Goal: Information Seeking & Learning: Learn about a topic

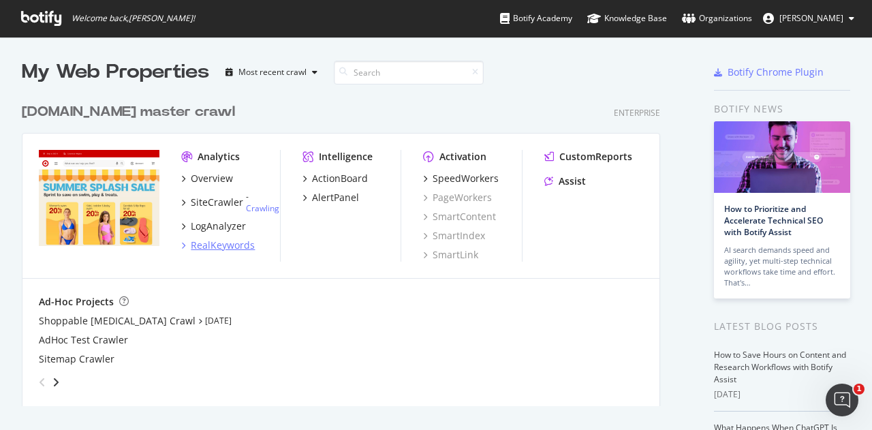
click at [219, 246] on div "RealKeywords" at bounding box center [223, 245] width 64 height 14
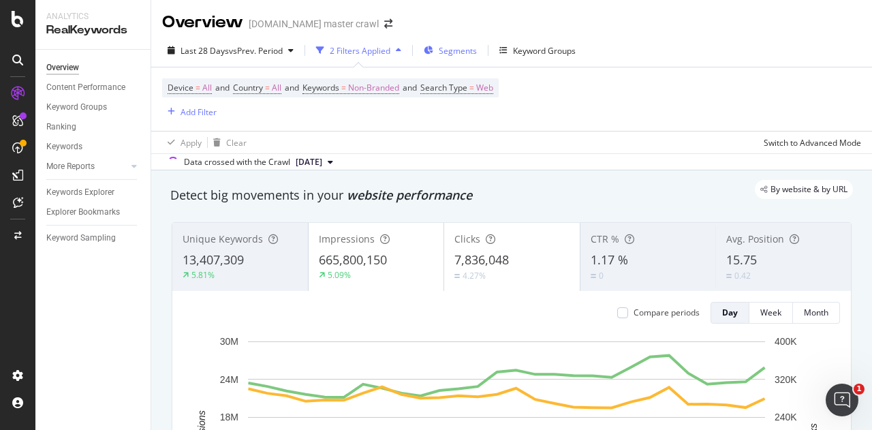
click at [449, 59] on div "Segments" at bounding box center [450, 50] width 53 height 20
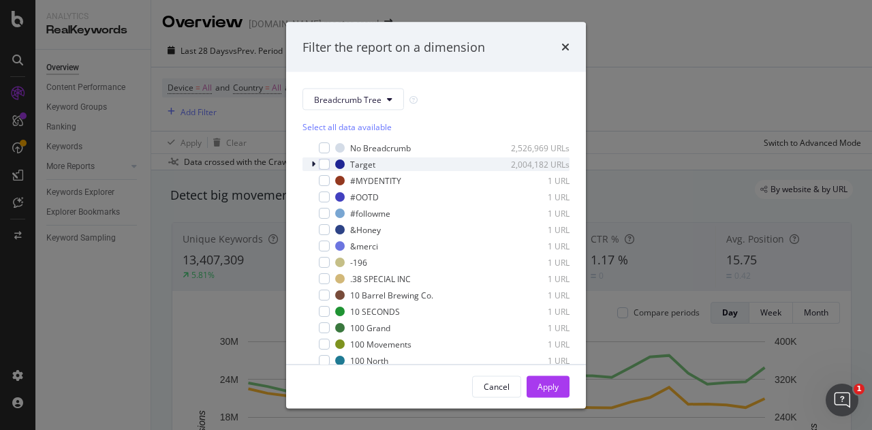
click at [311, 161] on icon "modal" at bounding box center [313, 164] width 4 height 8
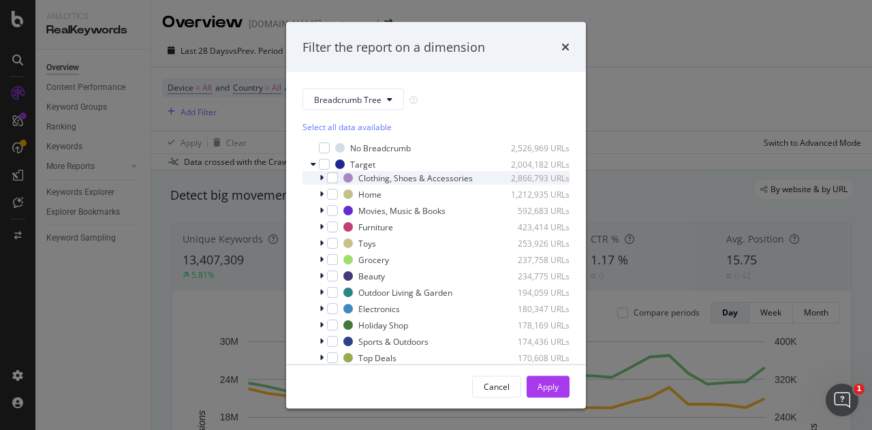
click at [322, 180] on icon "modal" at bounding box center [322, 178] width 4 height 8
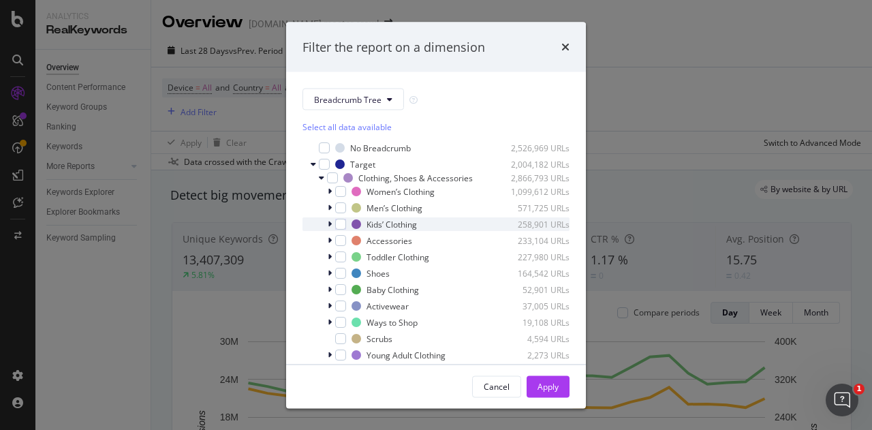
click at [331, 228] on icon "modal" at bounding box center [330, 224] width 4 height 8
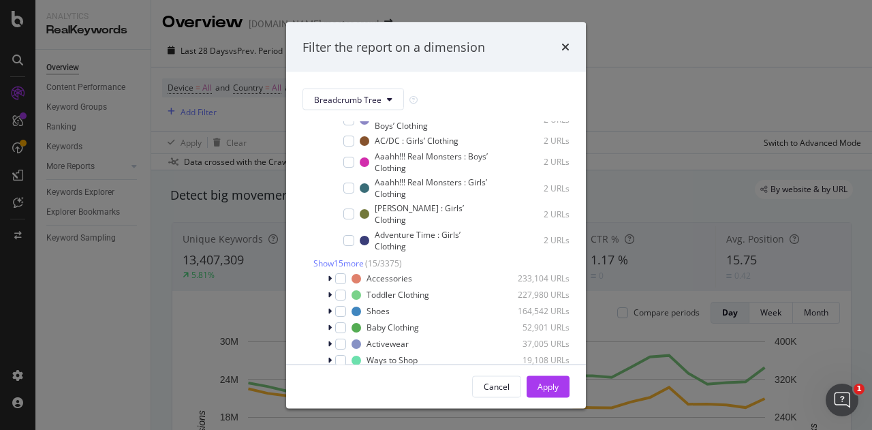
scroll to position [316, 0]
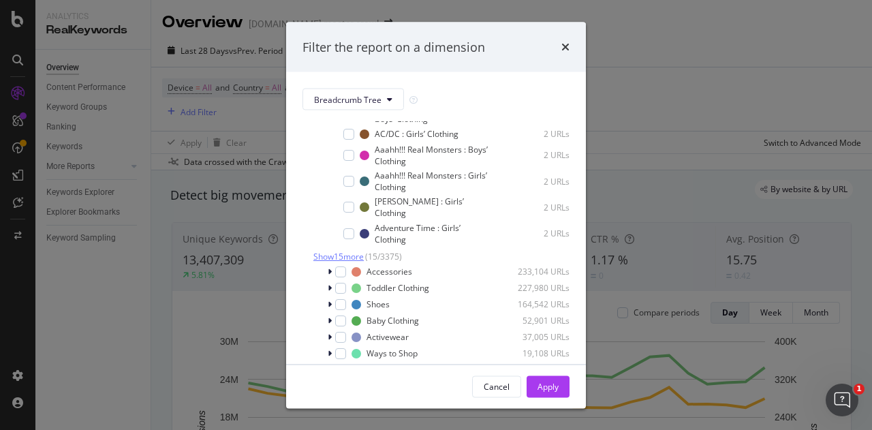
click at [331, 262] on span "Show 15 more" at bounding box center [338, 256] width 50 height 12
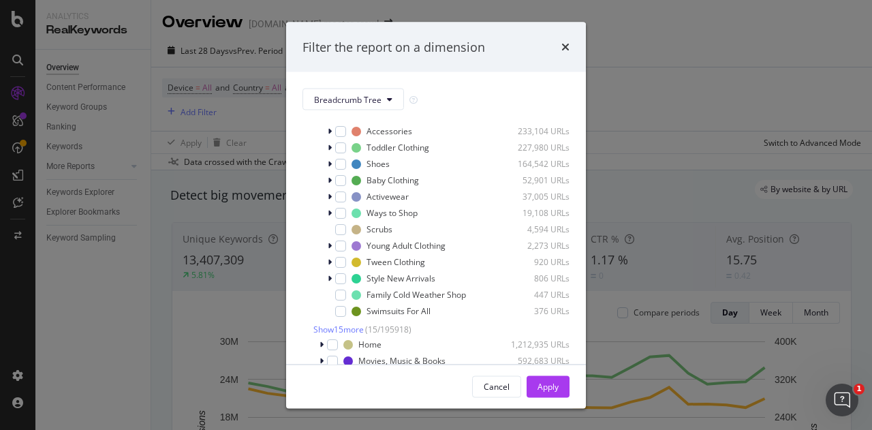
scroll to position [802, 0]
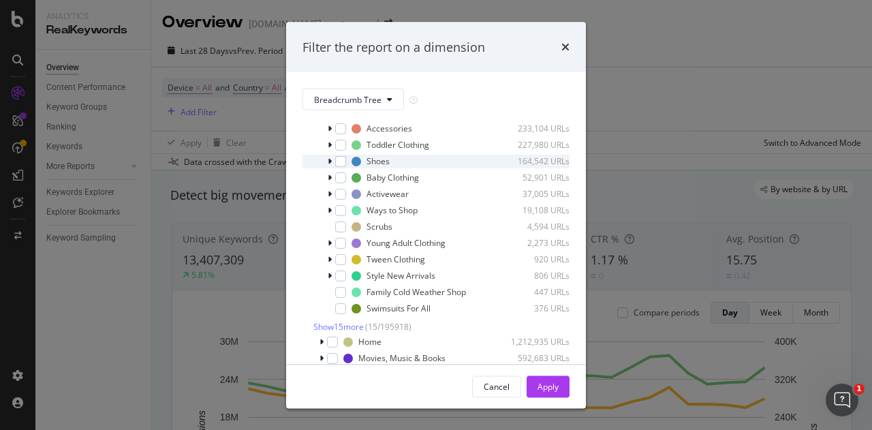
click at [330, 165] on icon "modal" at bounding box center [330, 161] width 4 height 8
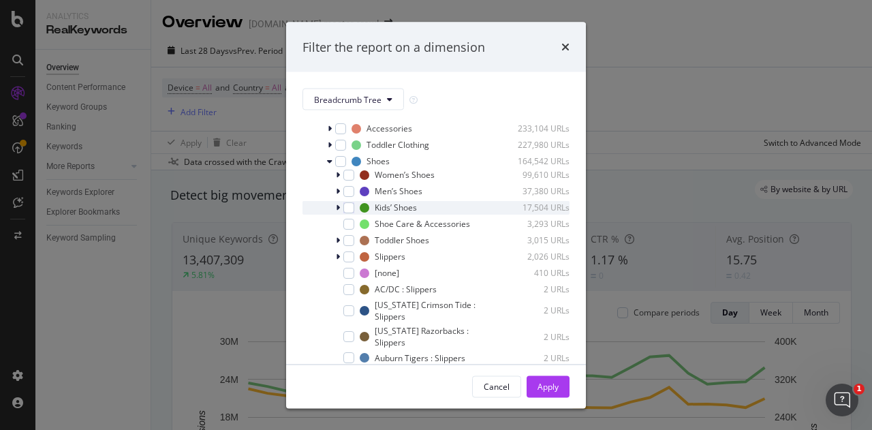
click at [336, 211] on icon "modal" at bounding box center [338, 207] width 4 height 8
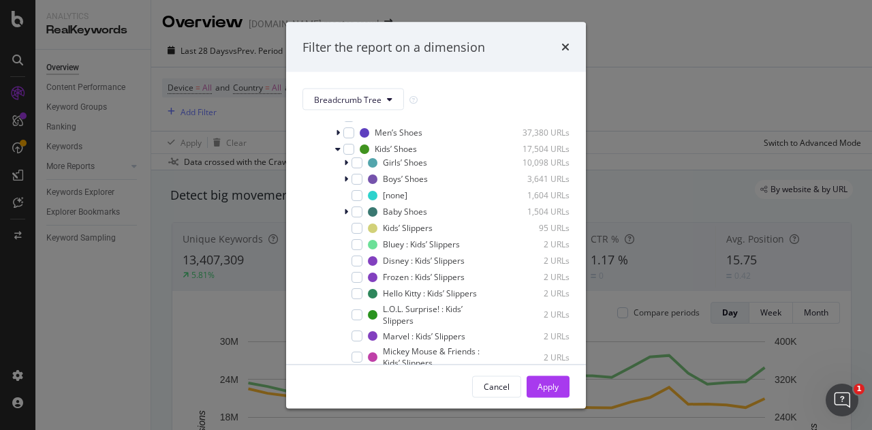
scroll to position [840, 0]
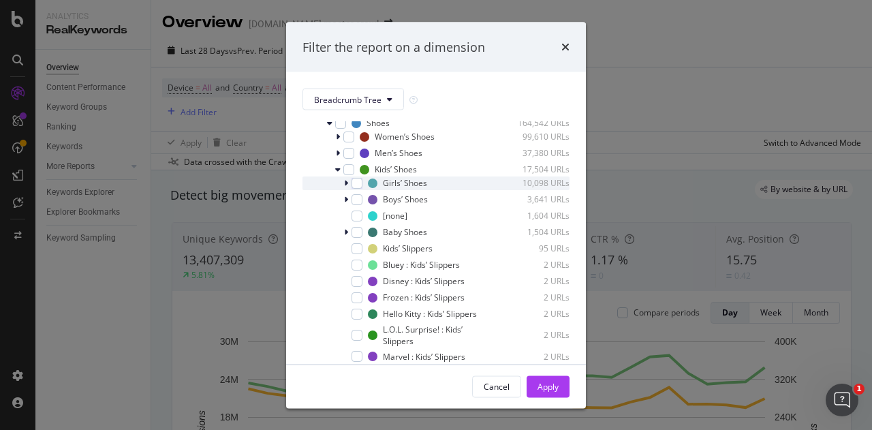
click at [350, 189] on div "modal" at bounding box center [347, 183] width 8 height 14
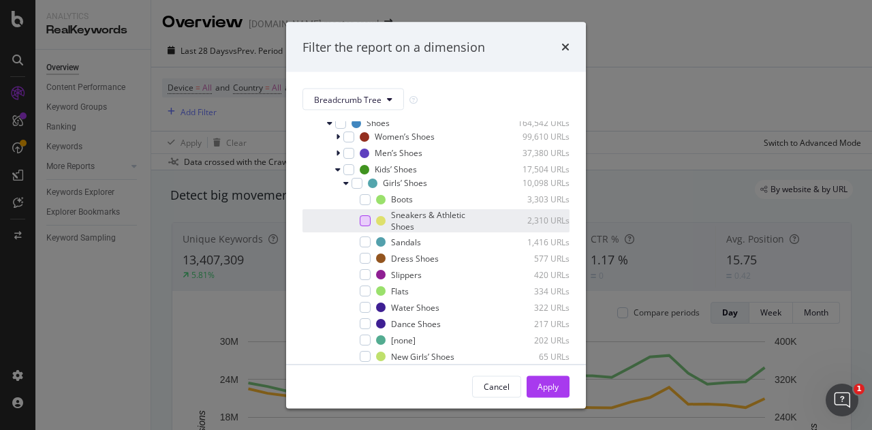
click at [368, 226] on div "modal" at bounding box center [365, 220] width 11 height 11
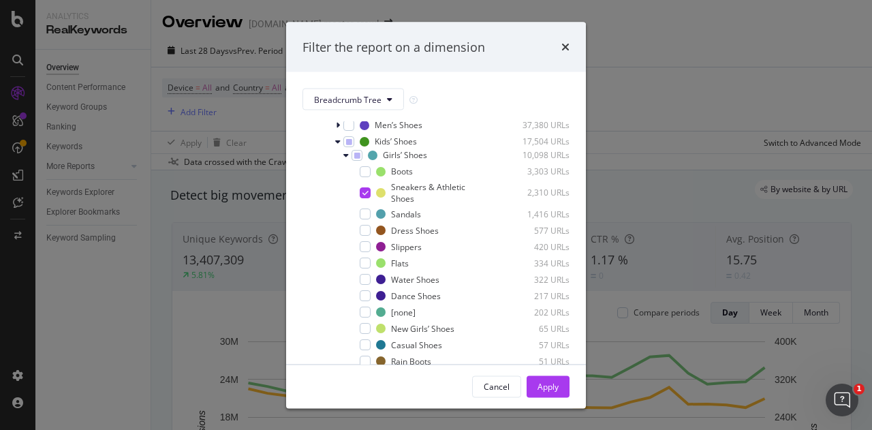
scroll to position [872, 0]
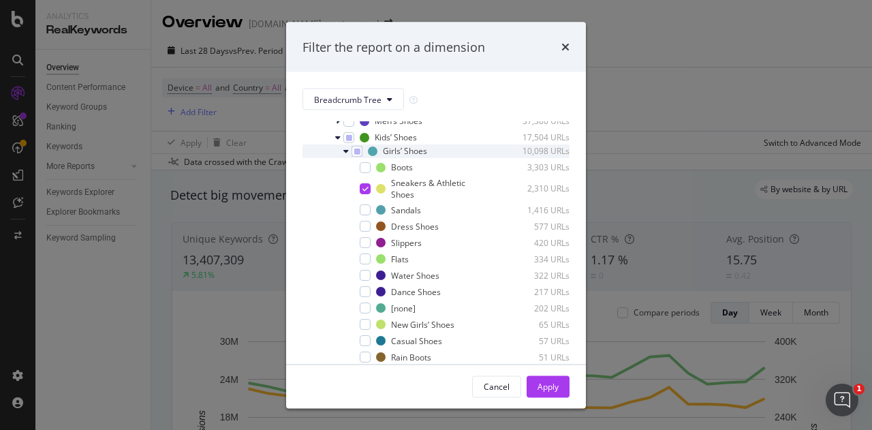
click at [343, 155] on icon "modal" at bounding box center [345, 150] width 5 height 8
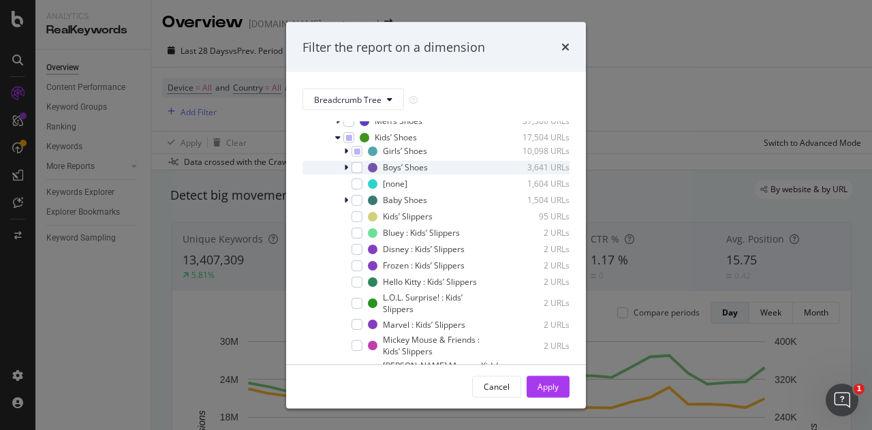
click at [345, 171] on icon "modal" at bounding box center [346, 167] width 4 height 8
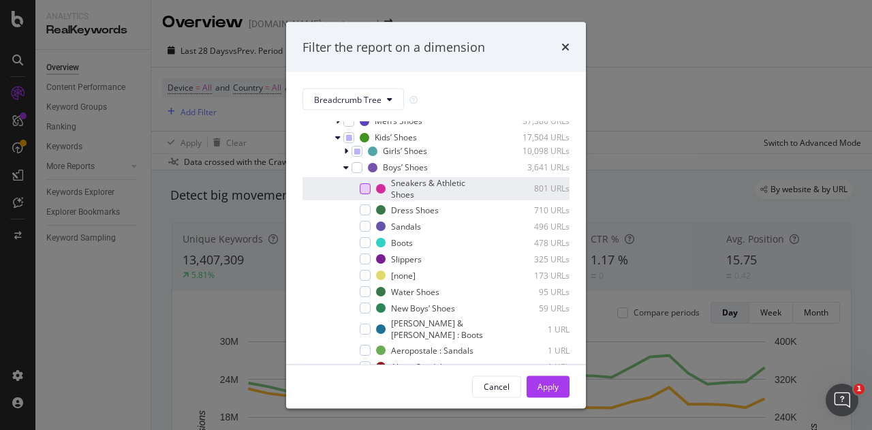
click at [365, 193] on div "modal" at bounding box center [365, 188] width 11 height 11
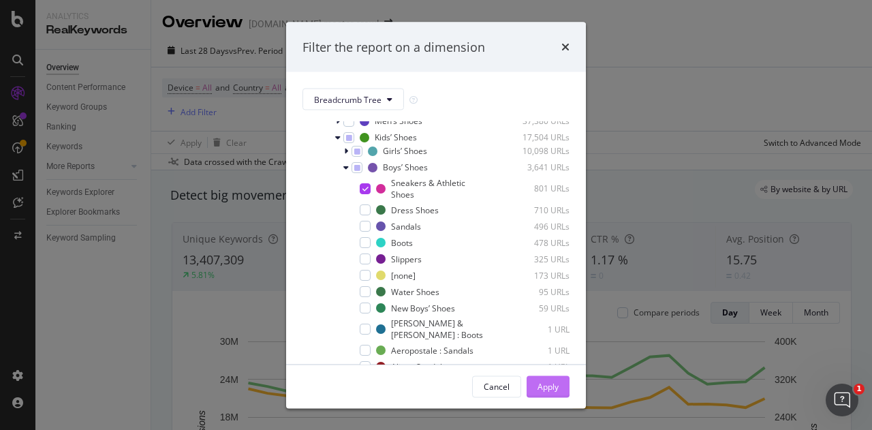
click at [546, 393] on div "Apply" at bounding box center [548, 386] width 21 height 20
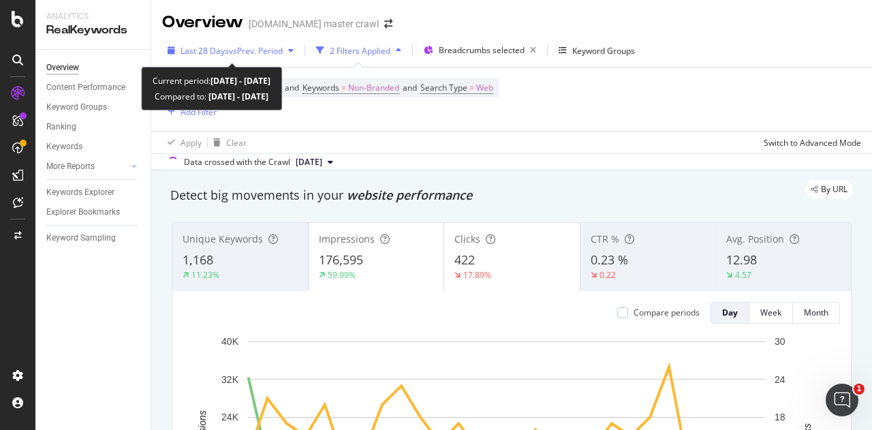
click at [252, 48] on span "vs Prev. Period" at bounding box center [256, 51] width 54 height 12
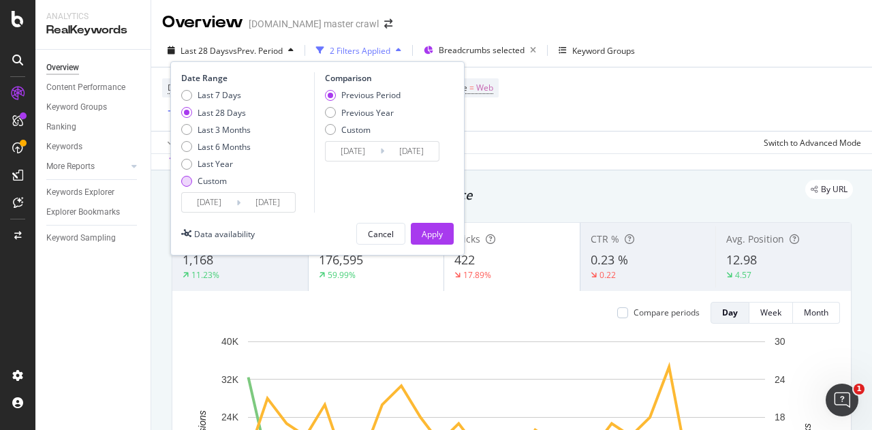
click at [215, 185] on div "Custom" at bounding box center [212, 181] width 29 height 12
click at [220, 197] on input "[DATE]" at bounding box center [209, 202] width 55 height 19
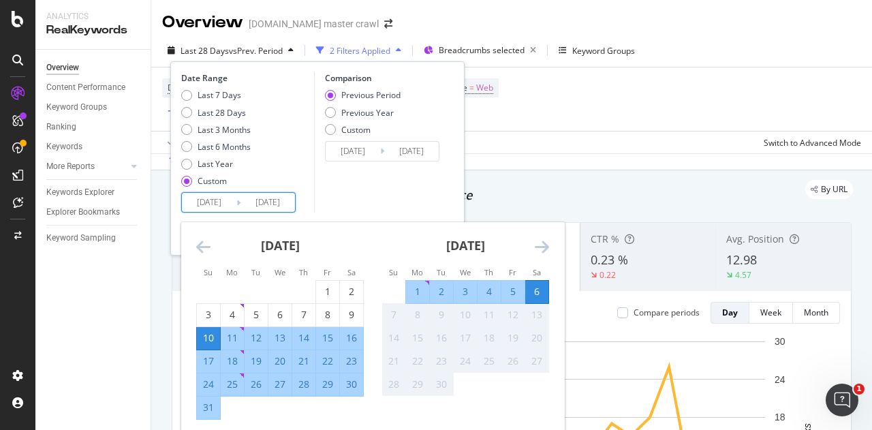
click at [213, 251] on div "[DATE]" at bounding box center [280, 251] width 168 height 58
click at [208, 249] on icon "Move backward to switch to the previous month." at bounding box center [203, 246] width 14 height 16
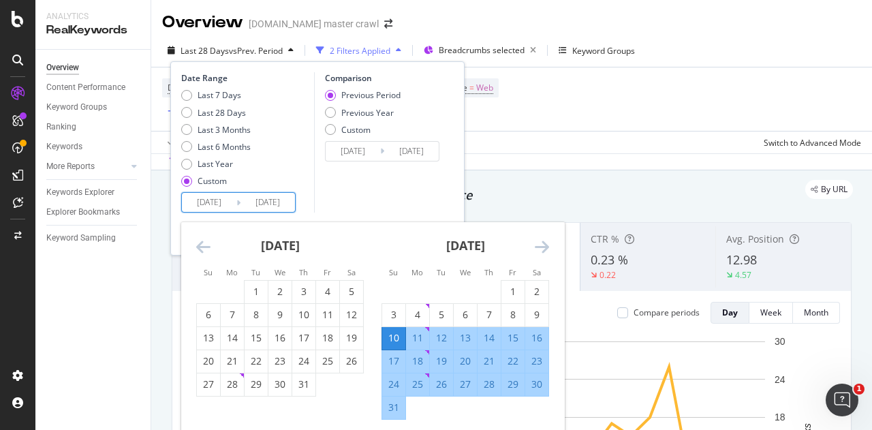
click at [208, 249] on icon "Move backward to switch to the previous month." at bounding box center [203, 246] width 14 height 16
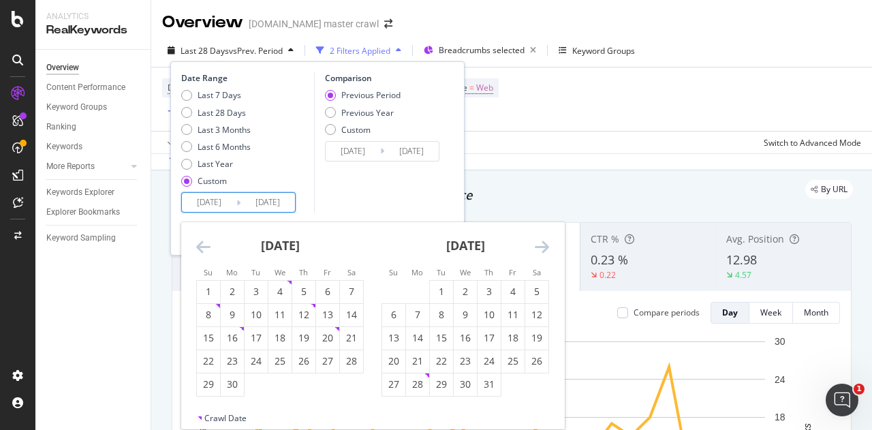
click at [208, 249] on icon "Move backward to switch to the previous month." at bounding box center [203, 246] width 14 height 16
click at [392, 292] on div "1" at bounding box center [393, 292] width 23 height 14
type input "[DATE]"
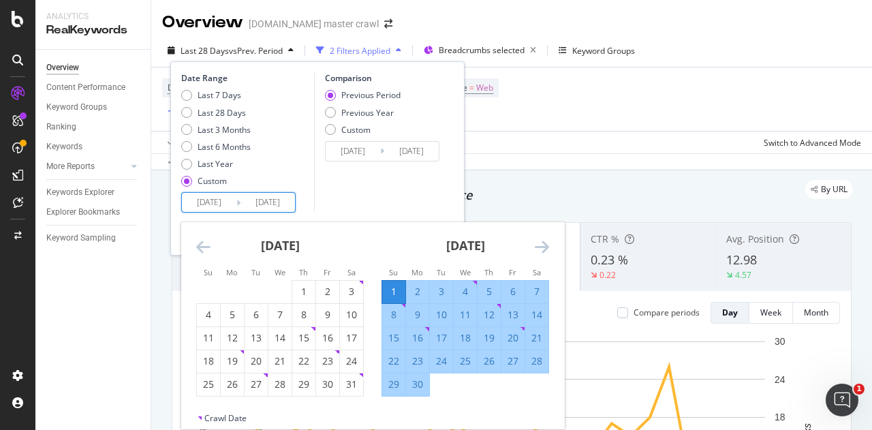
click at [200, 249] on icon "Move backward to switch to the previous month." at bounding box center [203, 246] width 14 height 16
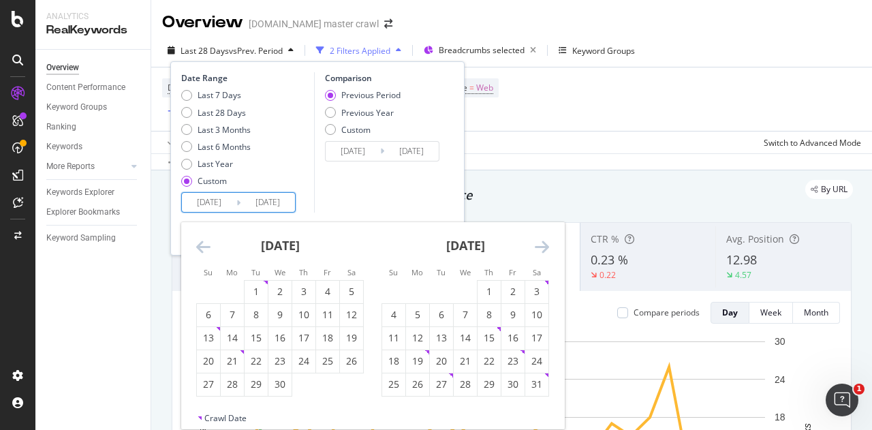
click at [200, 249] on icon "Move backward to switch to the previous month." at bounding box center [203, 246] width 14 height 16
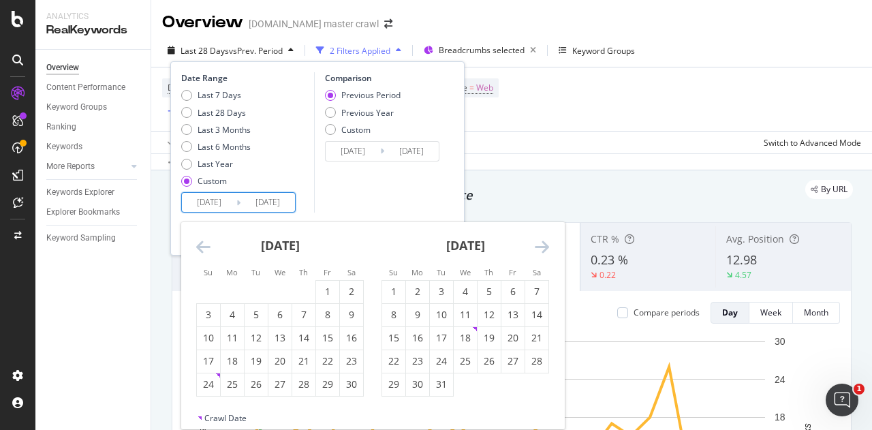
click at [200, 249] on icon "Move backward to switch to the previous month." at bounding box center [203, 246] width 14 height 16
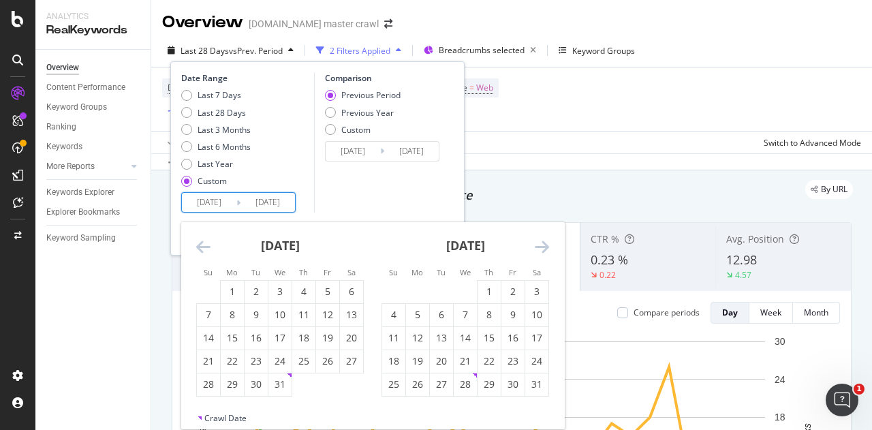
click at [200, 249] on icon "Move backward to switch to the previous month." at bounding box center [203, 246] width 14 height 16
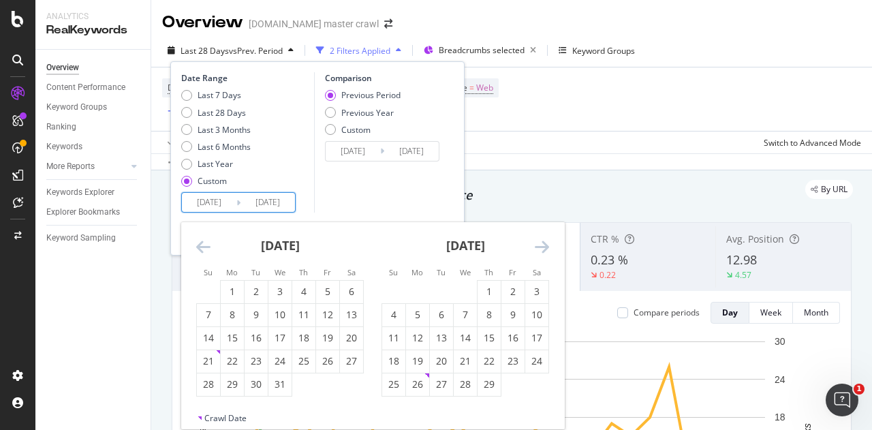
click at [200, 249] on icon "Move backward to switch to the previous month." at bounding box center [203, 246] width 14 height 16
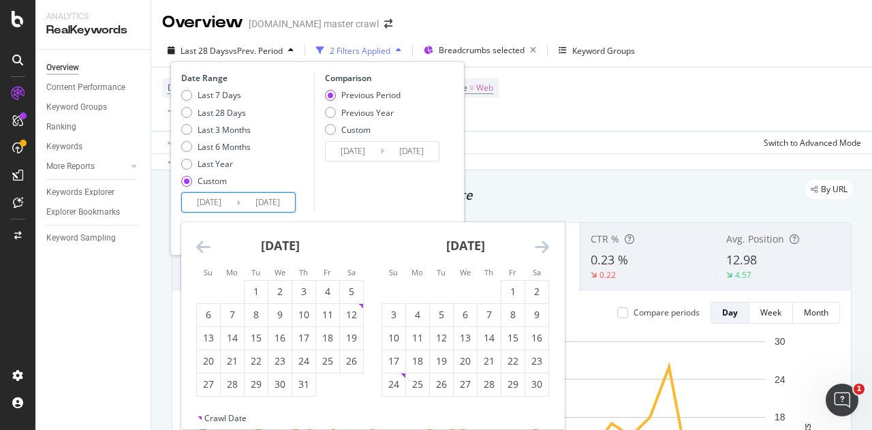
click at [200, 249] on icon "Move backward to switch to the previous month." at bounding box center [203, 246] width 14 height 16
click at [538, 248] on icon "Move forward to switch to the next month." at bounding box center [542, 246] width 14 height 16
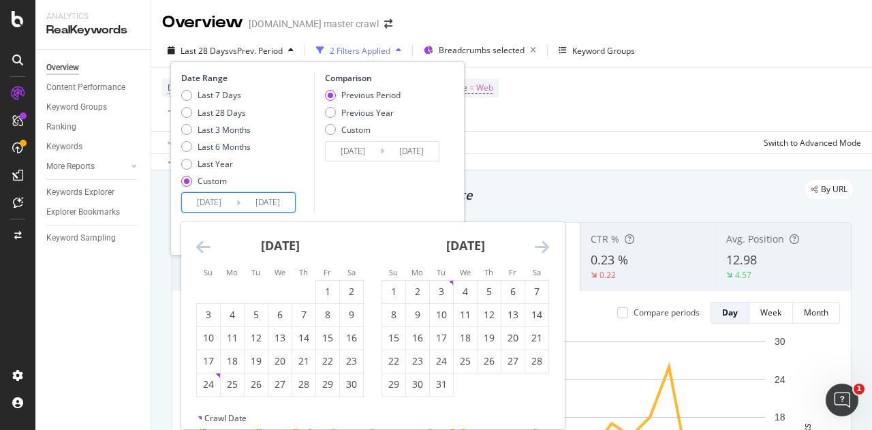
click at [538, 248] on icon "Move forward to switch to the next month." at bounding box center [542, 246] width 14 height 16
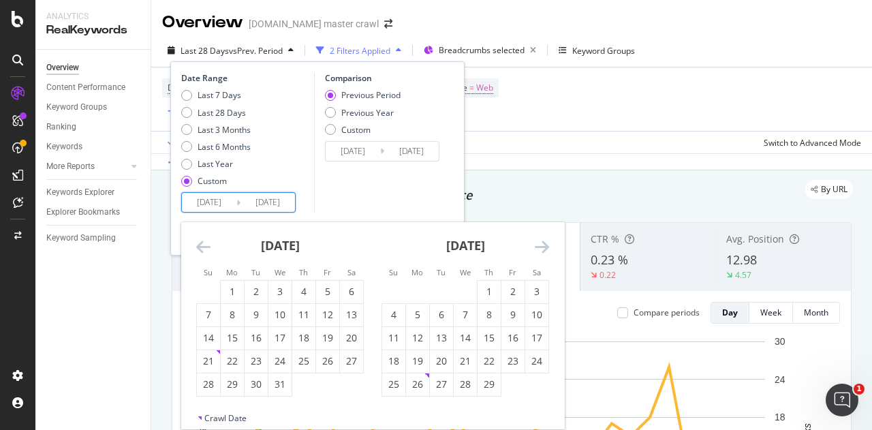
click at [538, 248] on icon "Move forward to switch to the next month." at bounding box center [542, 246] width 14 height 16
click at [395, 315] on div "2" at bounding box center [393, 315] width 23 height 14
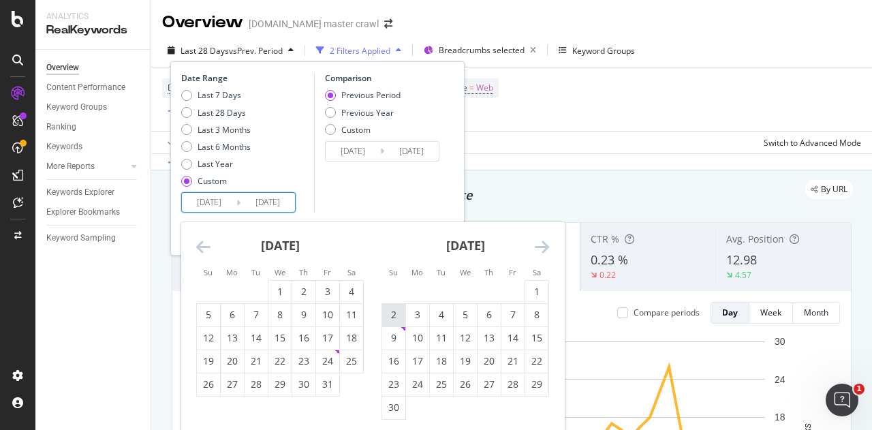
type input "[DATE]"
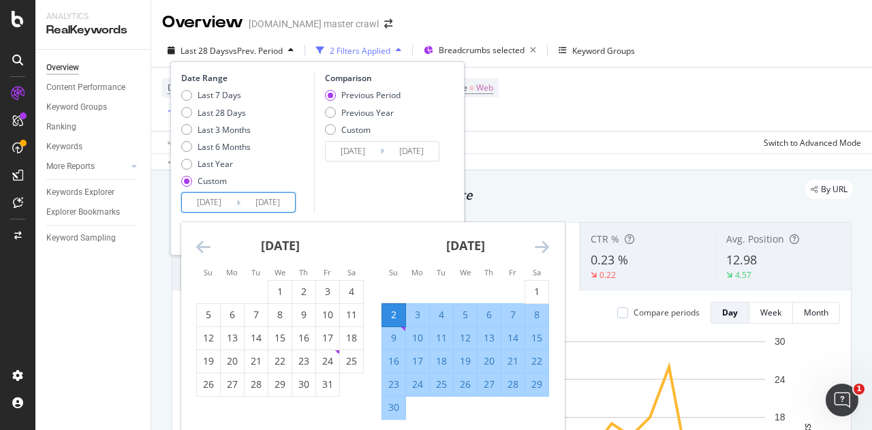
click at [546, 247] on icon "Move forward to switch to the next month." at bounding box center [542, 246] width 14 height 16
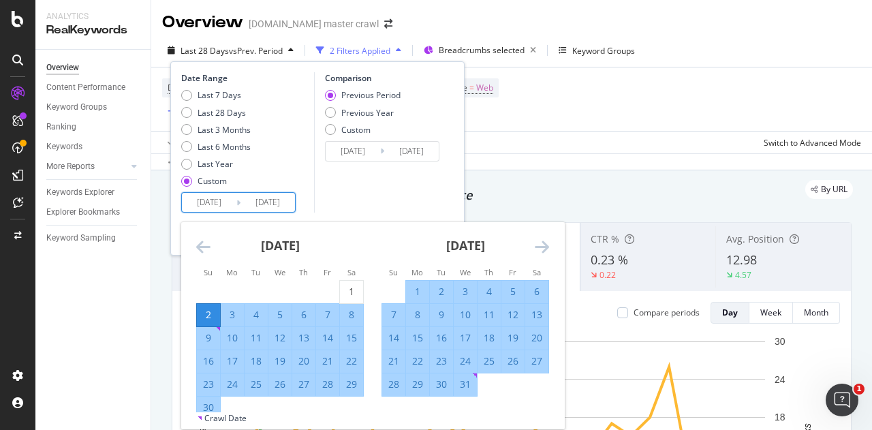
click at [546, 247] on icon "Move forward to switch to the next month." at bounding box center [542, 246] width 14 height 16
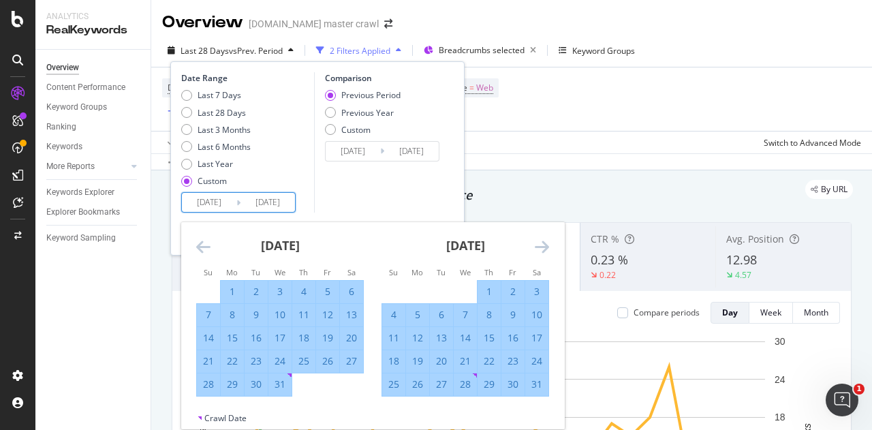
click at [546, 247] on icon "Move forward to switch to the next month." at bounding box center [542, 246] width 14 height 16
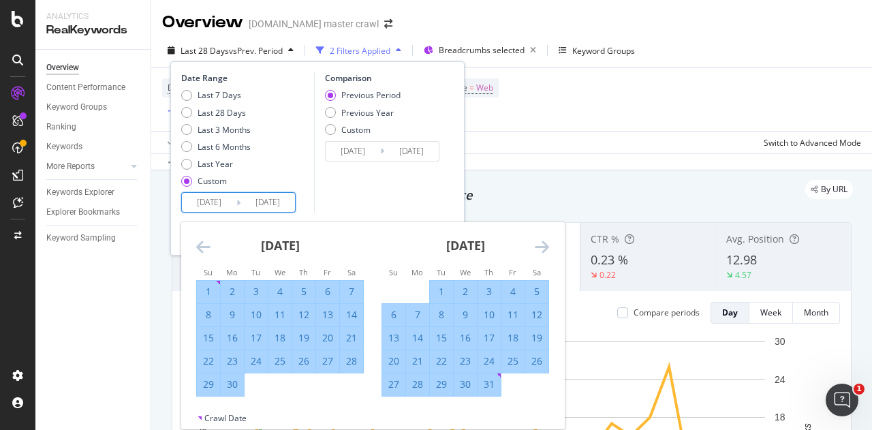
click at [546, 247] on icon "Move forward to switch to the next month." at bounding box center [542, 246] width 14 height 16
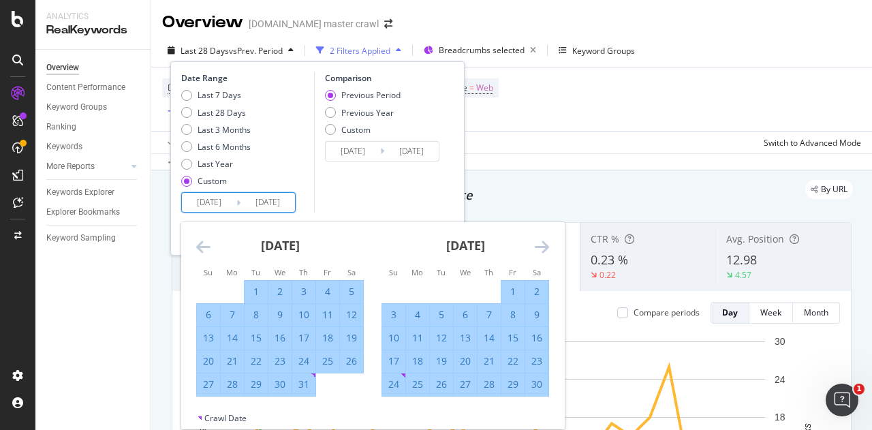
click at [546, 247] on icon "Move forward to switch to the next month." at bounding box center [542, 246] width 14 height 16
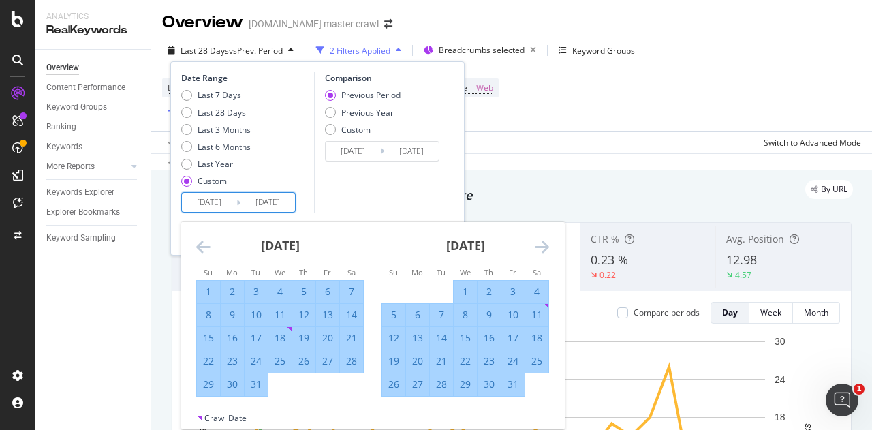
click at [546, 247] on icon "Move forward to switch to the next month." at bounding box center [542, 246] width 14 height 16
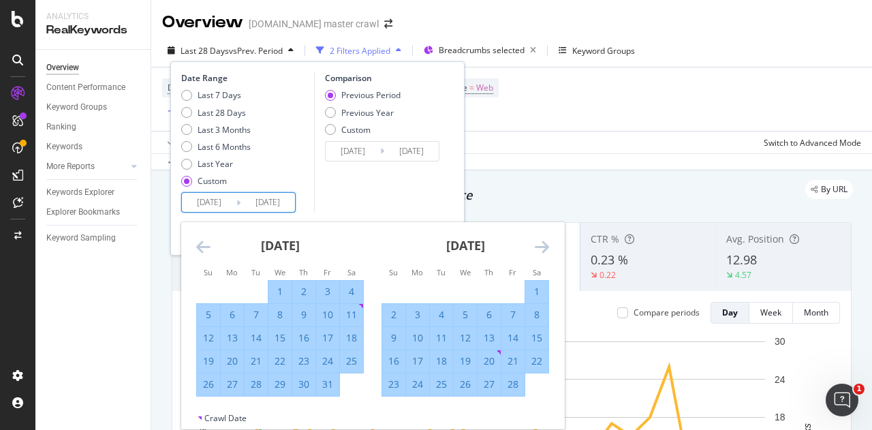
click at [546, 247] on icon "Move forward to switch to the next month." at bounding box center [542, 246] width 14 height 16
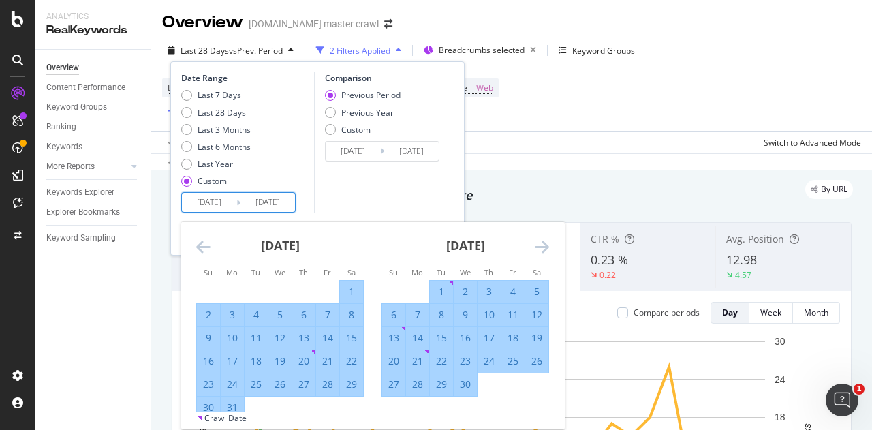
click at [546, 247] on icon "Move forward to switch to the next month." at bounding box center [542, 246] width 14 height 16
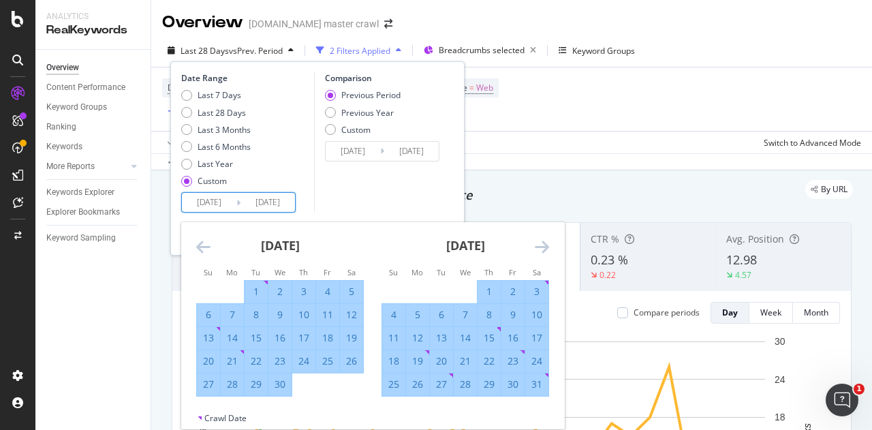
click at [546, 247] on icon "Move forward to switch to the next month." at bounding box center [542, 246] width 14 height 16
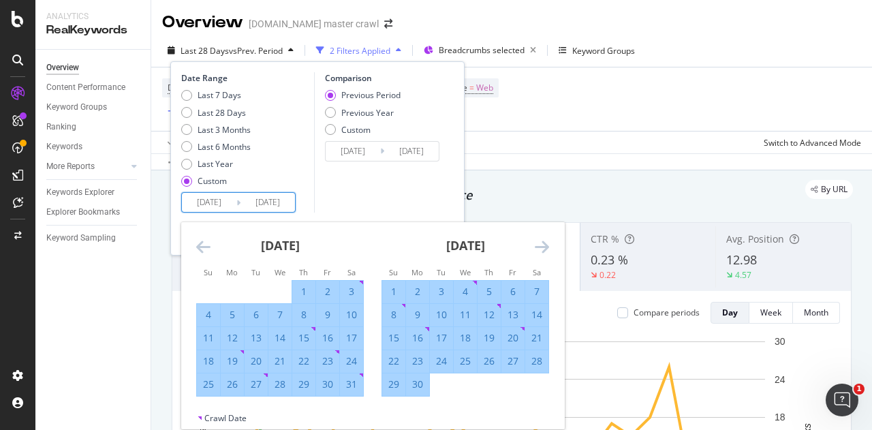
click at [546, 247] on icon "Move forward to switch to the next month." at bounding box center [542, 246] width 14 height 16
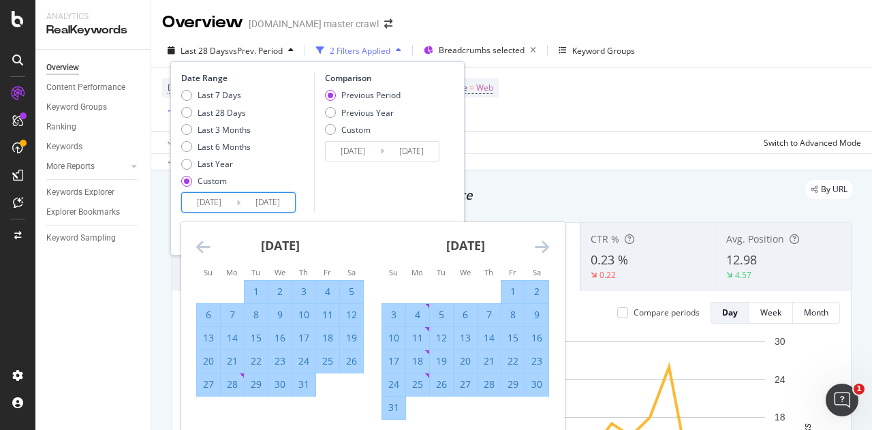
click at [546, 247] on icon "Move forward to switch to the next month." at bounding box center [542, 246] width 14 height 16
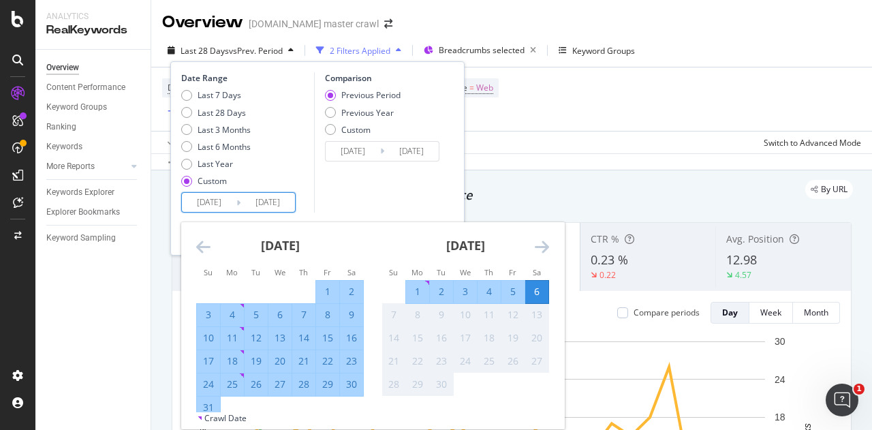
click at [208, 249] on icon "Move backward to switch to the previous month." at bounding box center [203, 246] width 14 height 16
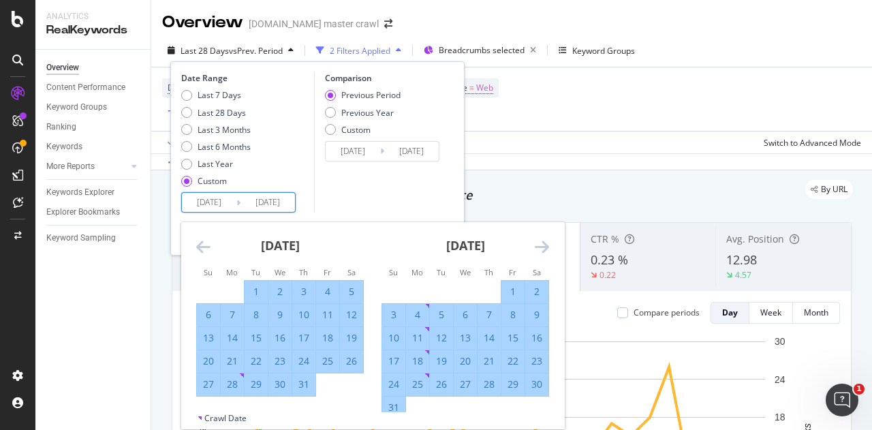
click at [208, 249] on icon "Move backward to switch to the previous month." at bounding box center [203, 246] width 14 height 16
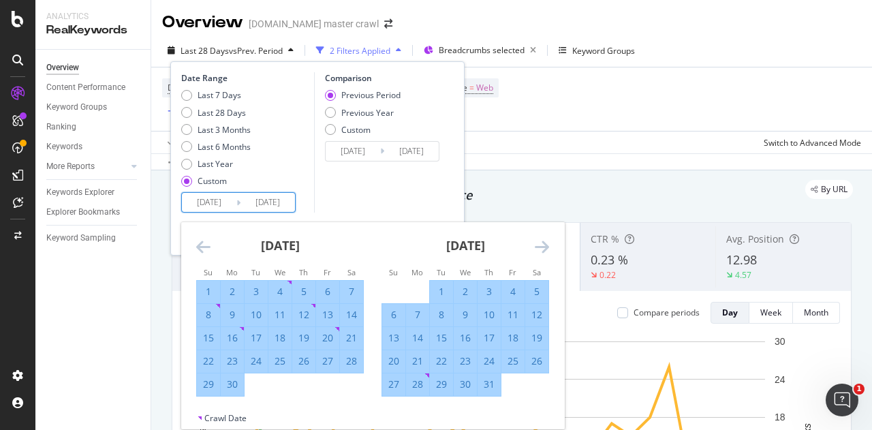
click at [542, 288] on div "5" at bounding box center [536, 292] width 23 height 14
type input "[DATE]"
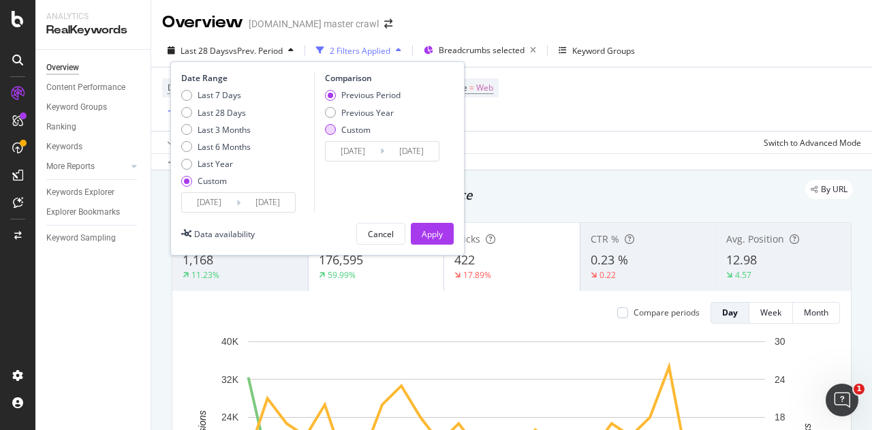
click at [344, 135] on div "Custom" at bounding box center [355, 130] width 29 height 12
click at [356, 149] on input "[DATE]" at bounding box center [353, 151] width 55 height 19
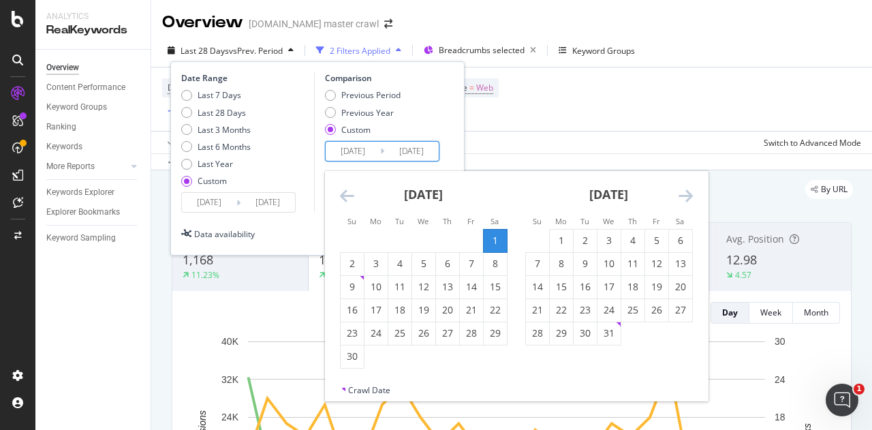
click at [340, 202] on icon "Move backward to switch to the previous month." at bounding box center [347, 195] width 14 height 16
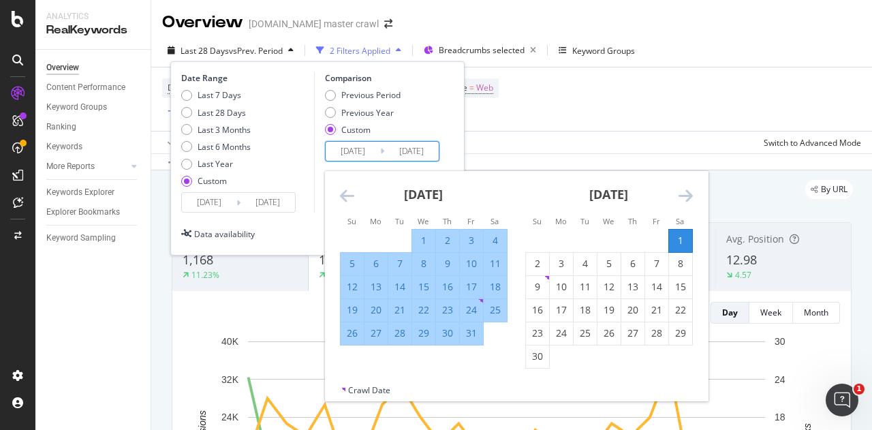
click at [340, 202] on icon "Move backward to switch to the previous month." at bounding box center [347, 195] width 14 height 16
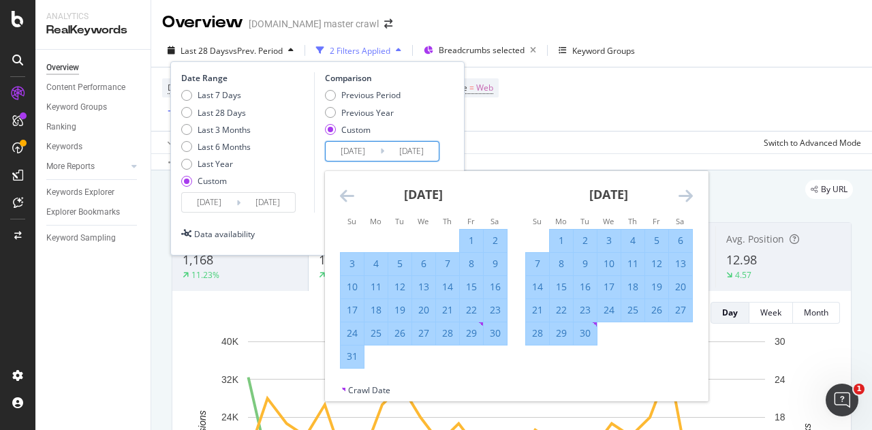
click at [340, 202] on icon "Move backward to switch to the previous month." at bounding box center [347, 195] width 14 height 16
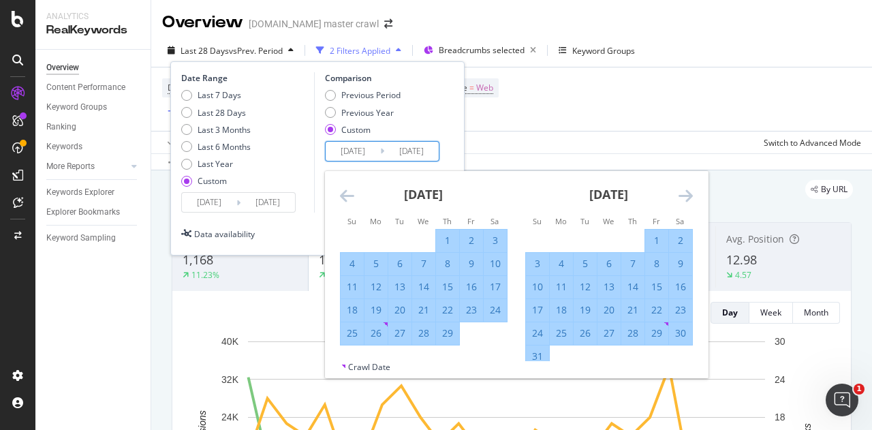
click at [340, 202] on icon "Move backward to switch to the previous month." at bounding box center [347, 195] width 14 height 16
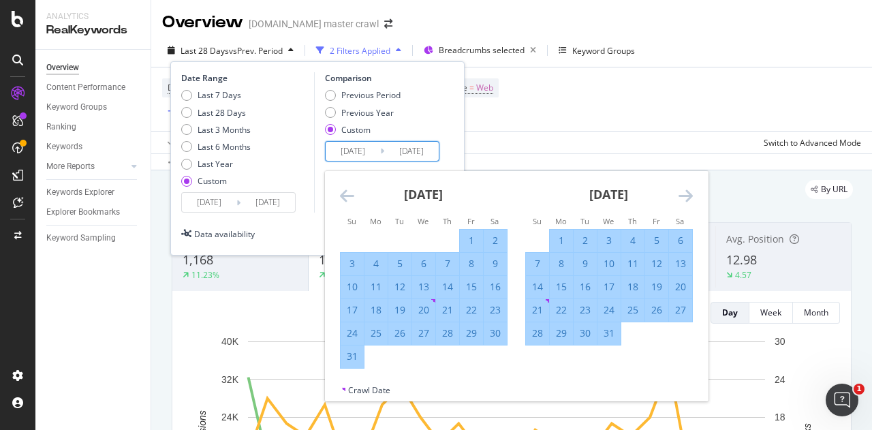
click at [340, 202] on icon "Move backward to switch to the previous month." at bounding box center [347, 195] width 14 height 16
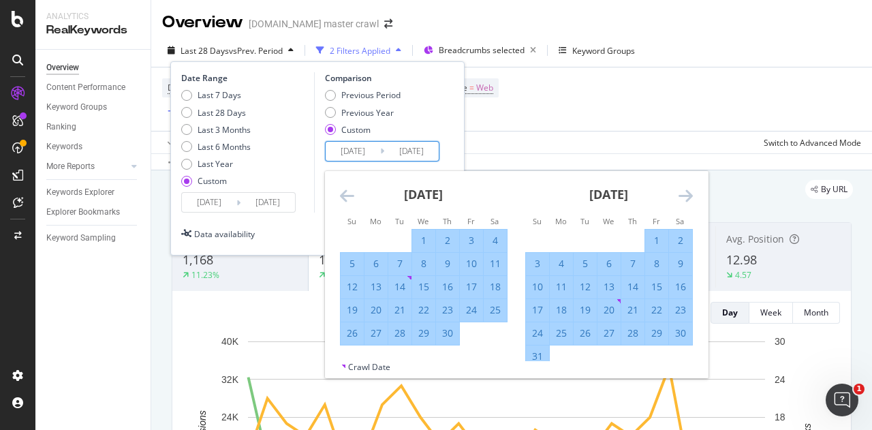
click at [340, 202] on icon "Move backward to switch to the previous month." at bounding box center [347, 195] width 14 height 16
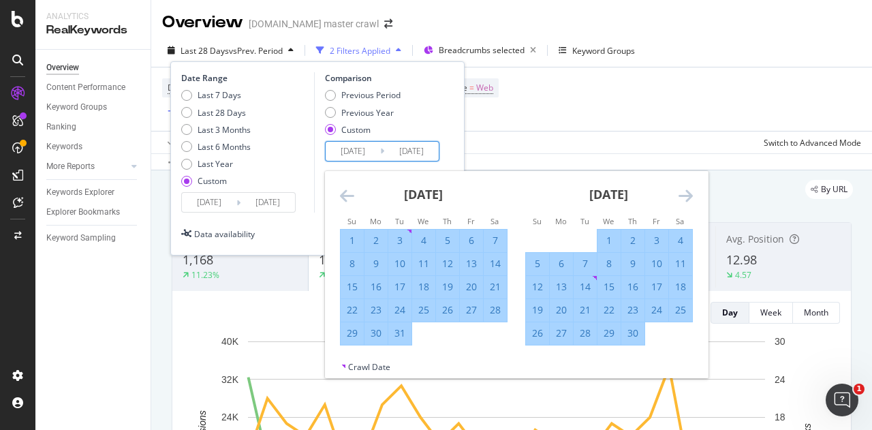
click at [340, 202] on icon "Move backward to switch to the previous month." at bounding box center [347, 195] width 14 height 16
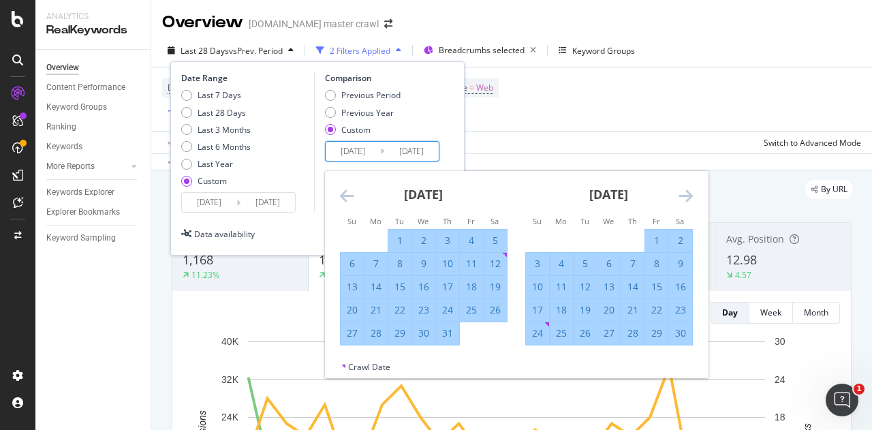
click at [340, 202] on icon "Move backward to switch to the previous month." at bounding box center [347, 195] width 14 height 16
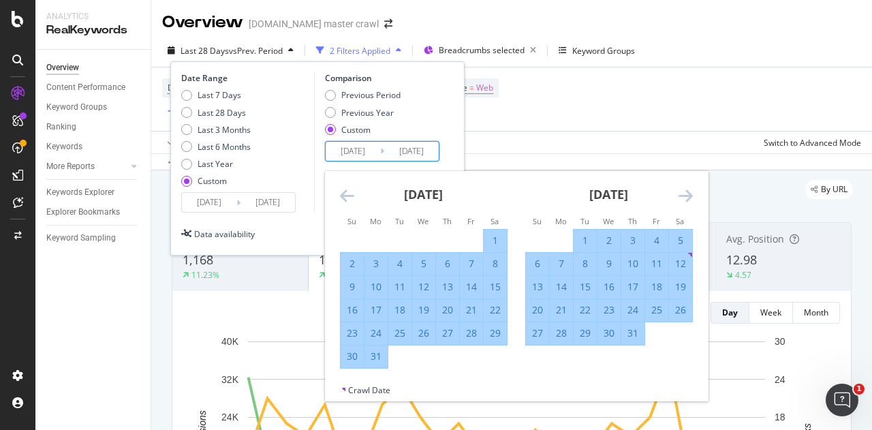
click at [340, 202] on icon "Move backward to switch to the previous month." at bounding box center [347, 195] width 14 height 16
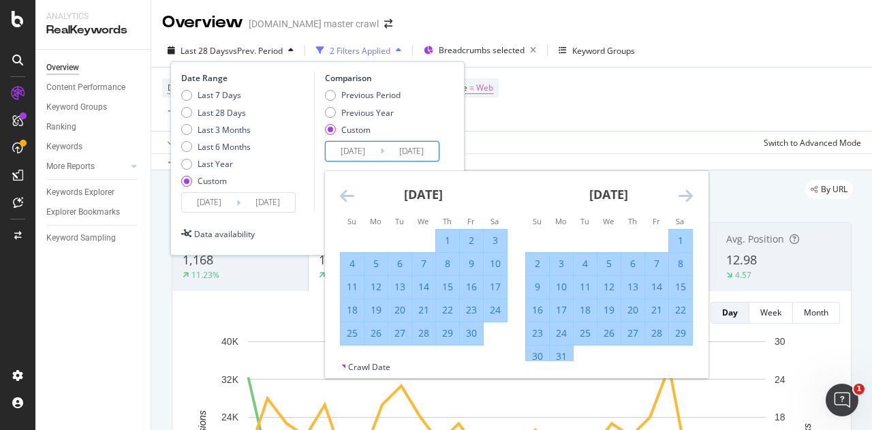
click at [352, 265] on div "4" at bounding box center [352, 264] width 23 height 14
type input "[DATE]"
click at [681, 198] on icon "Move forward to switch to the next month." at bounding box center [686, 195] width 14 height 16
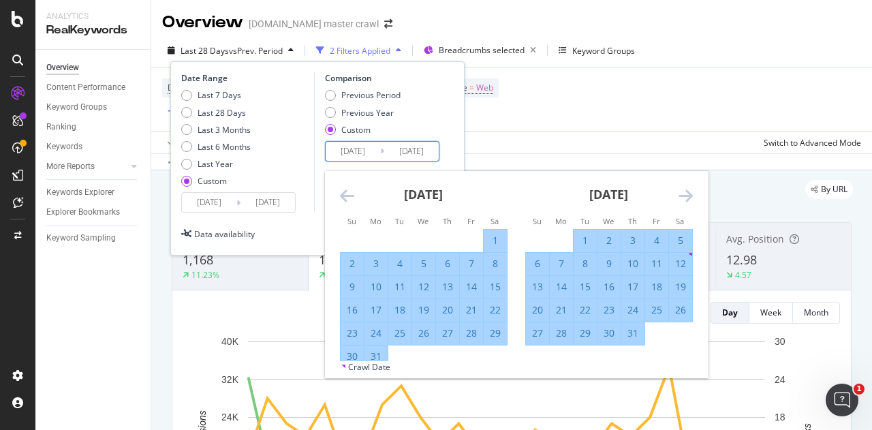
click at [681, 198] on icon "Move forward to switch to the next month." at bounding box center [686, 195] width 14 height 16
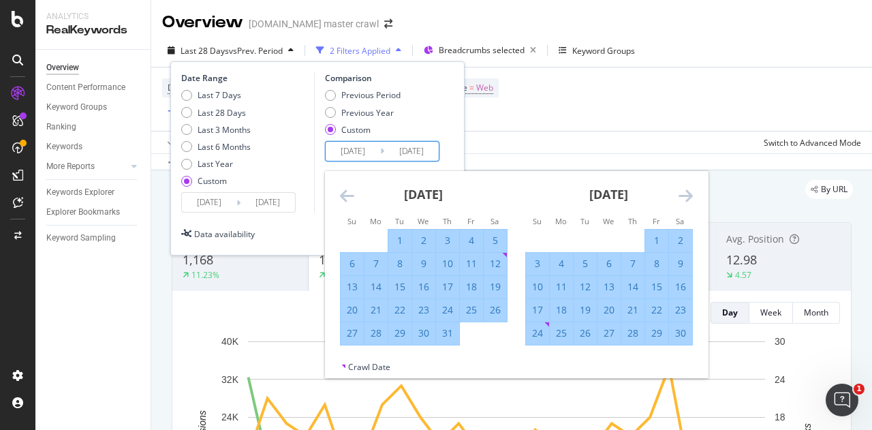
click at [681, 198] on icon "Move forward to switch to the next month." at bounding box center [686, 195] width 14 height 16
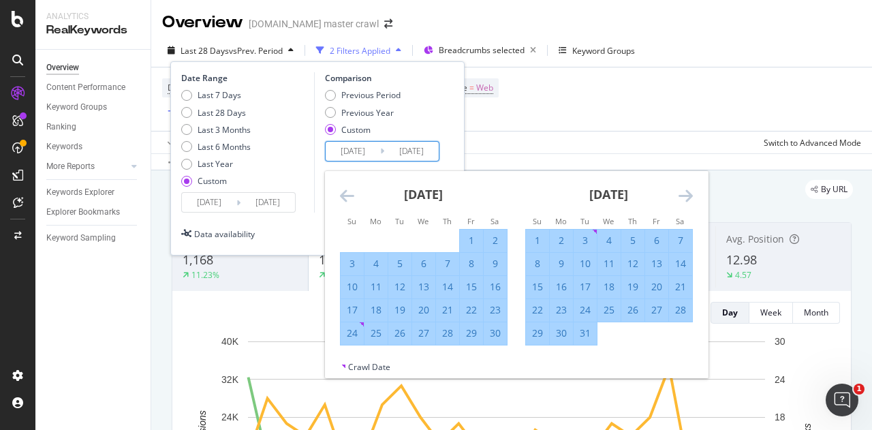
click at [681, 198] on icon "Move forward to switch to the next month." at bounding box center [686, 195] width 14 height 16
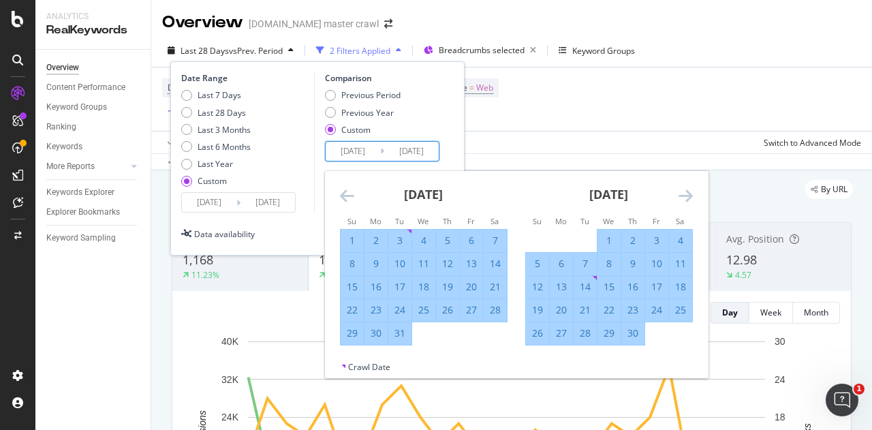
click at [681, 198] on icon "Move forward to switch to the next month." at bounding box center [686, 195] width 14 height 16
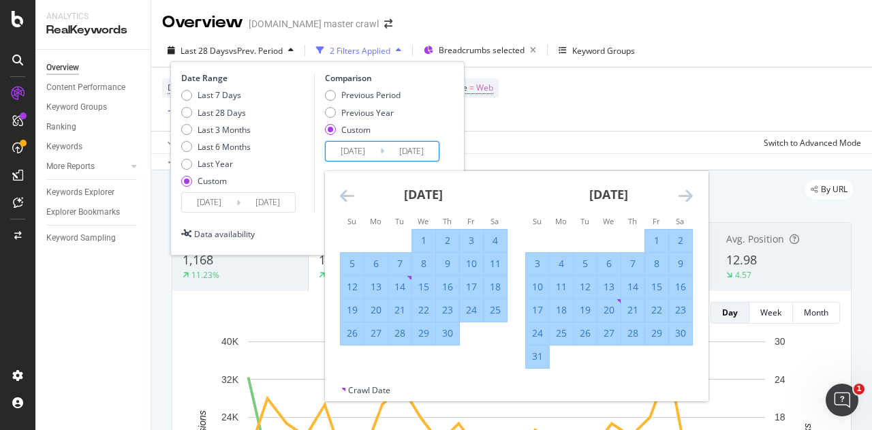
click at [681, 198] on icon "Move forward to switch to the next month." at bounding box center [686, 195] width 14 height 16
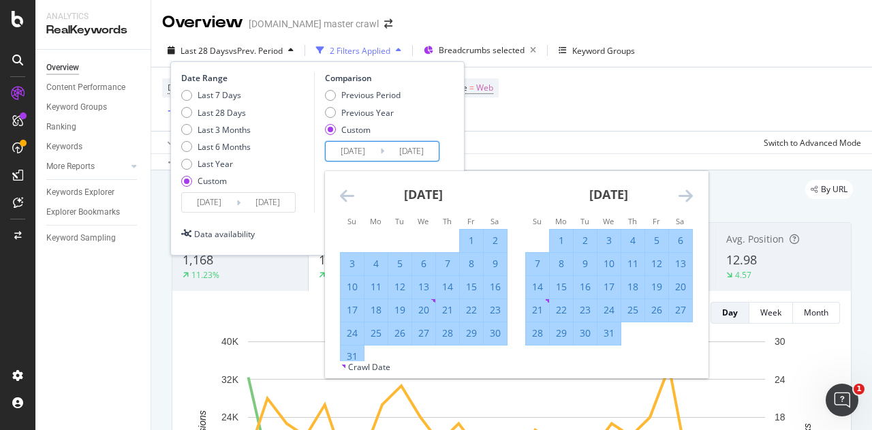
click at [681, 198] on icon "Move forward to switch to the next month." at bounding box center [686, 195] width 14 height 16
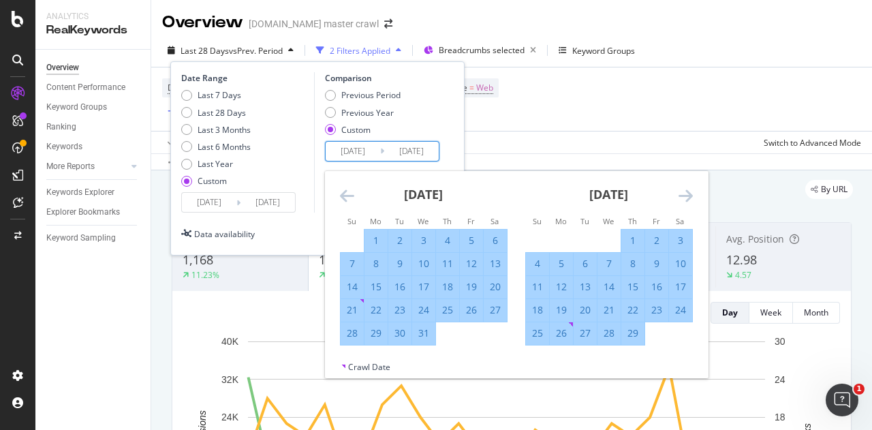
click at [681, 198] on icon "Move forward to switch to the next month." at bounding box center [686, 195] width 14 height 16
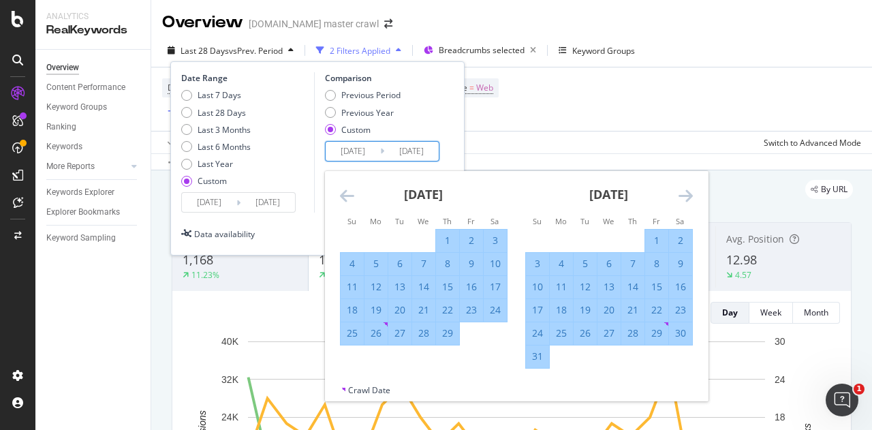
click at [681, 198] on icon "Move forward to switch to the next month." at bounding box center [686, 195] width 14 height 16
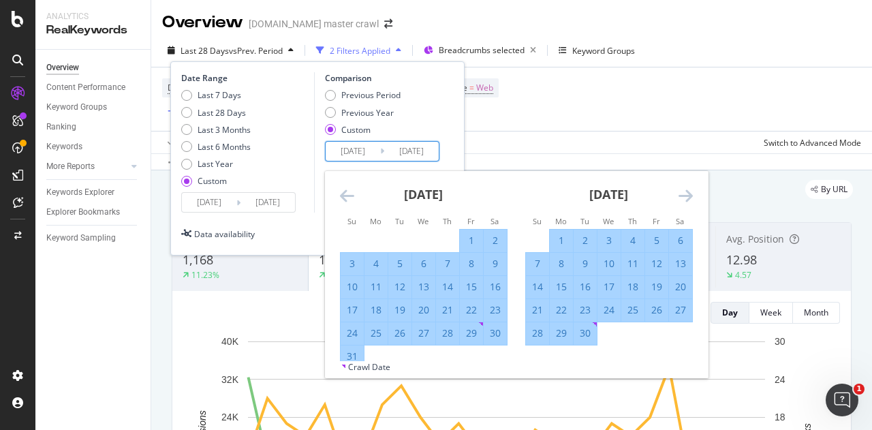
click at [681, 198] on icon "Move forward to switch to the next month." at bounding box center [686, 195] width 14 height 16
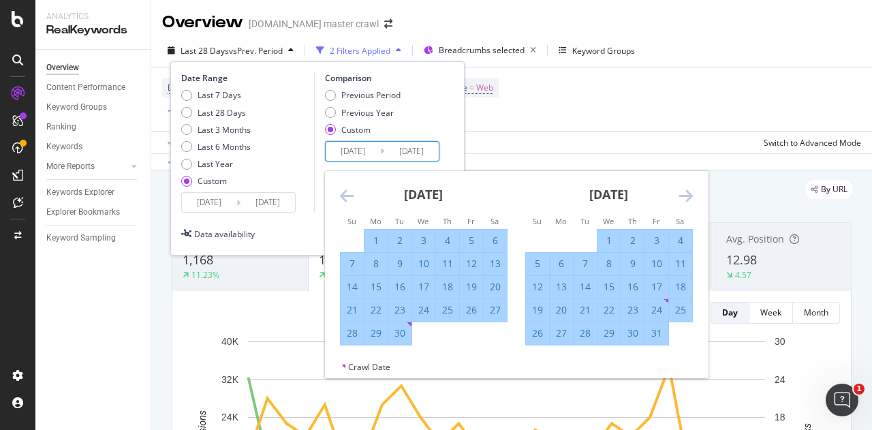
click at [681, 198] on icon "Move forward to switch to the next month." at bounding box center [686, 195] width 14 height 16
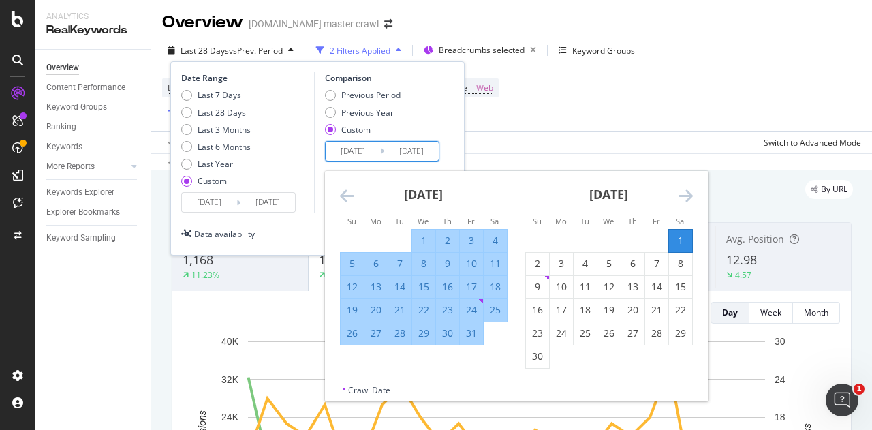
click at [681, 198] on icon "Move forward to switch to the next month." at bounding box center [686, 195] width 14 height 16
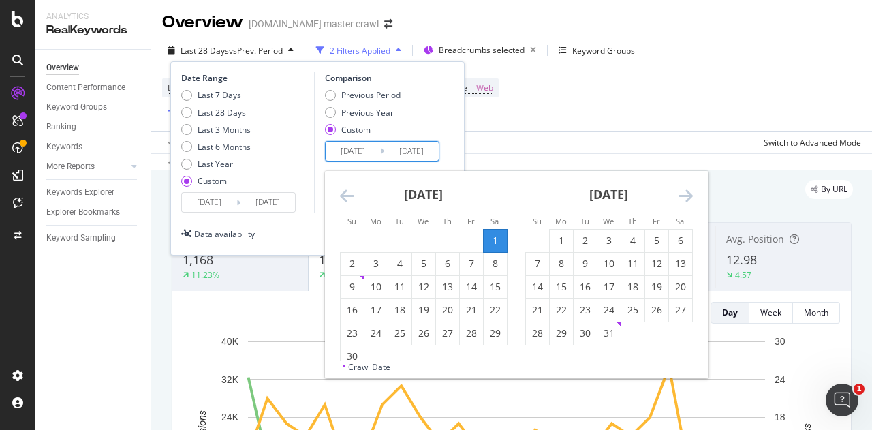
click at [340, 198] on icon "Move backward to switch to the previous month." at bounding box center [347, 195] width 14 height 16
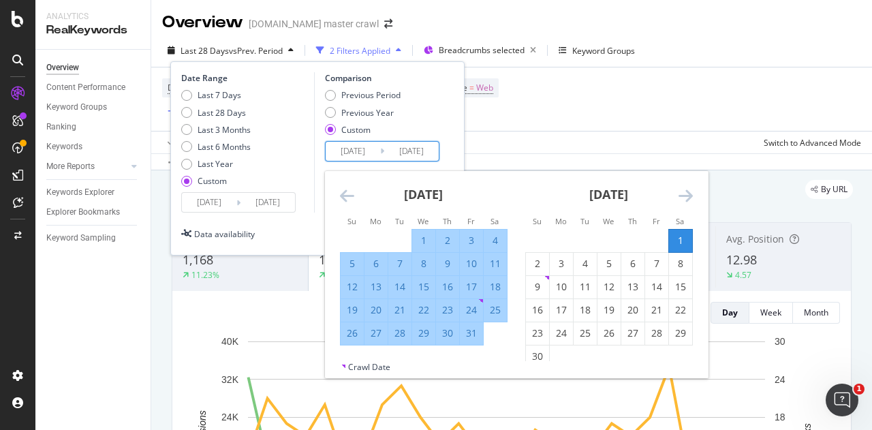
click at [681, 234] on div "1" at bounding box center [680, 241] width 23 height 14
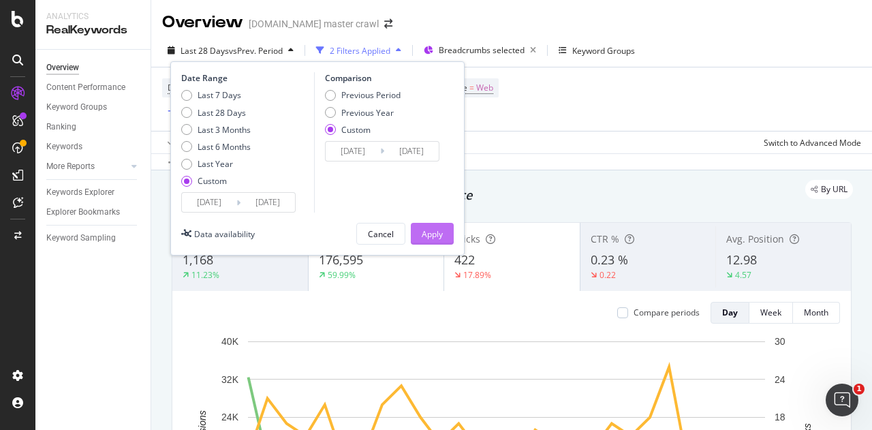
click at [431, 238] on div "Apply" at bounding box center [432, 234] width 21 height 12
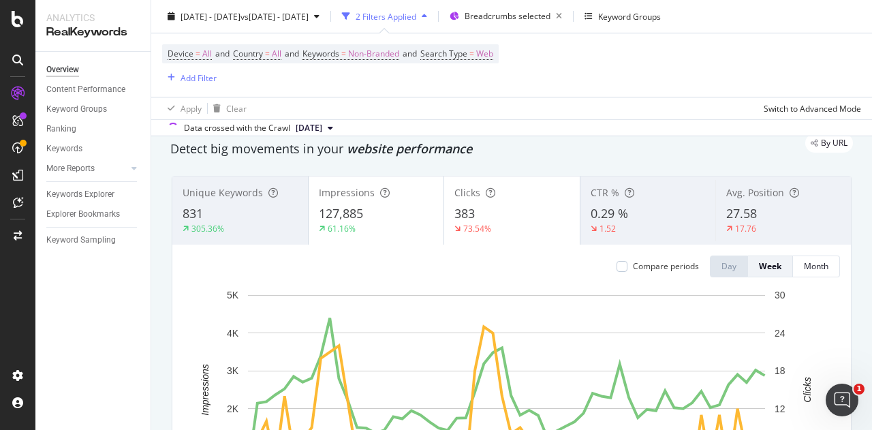
scroll to position [25, 0]
